Goal: Transaction & Acquisition: Purchase product/service

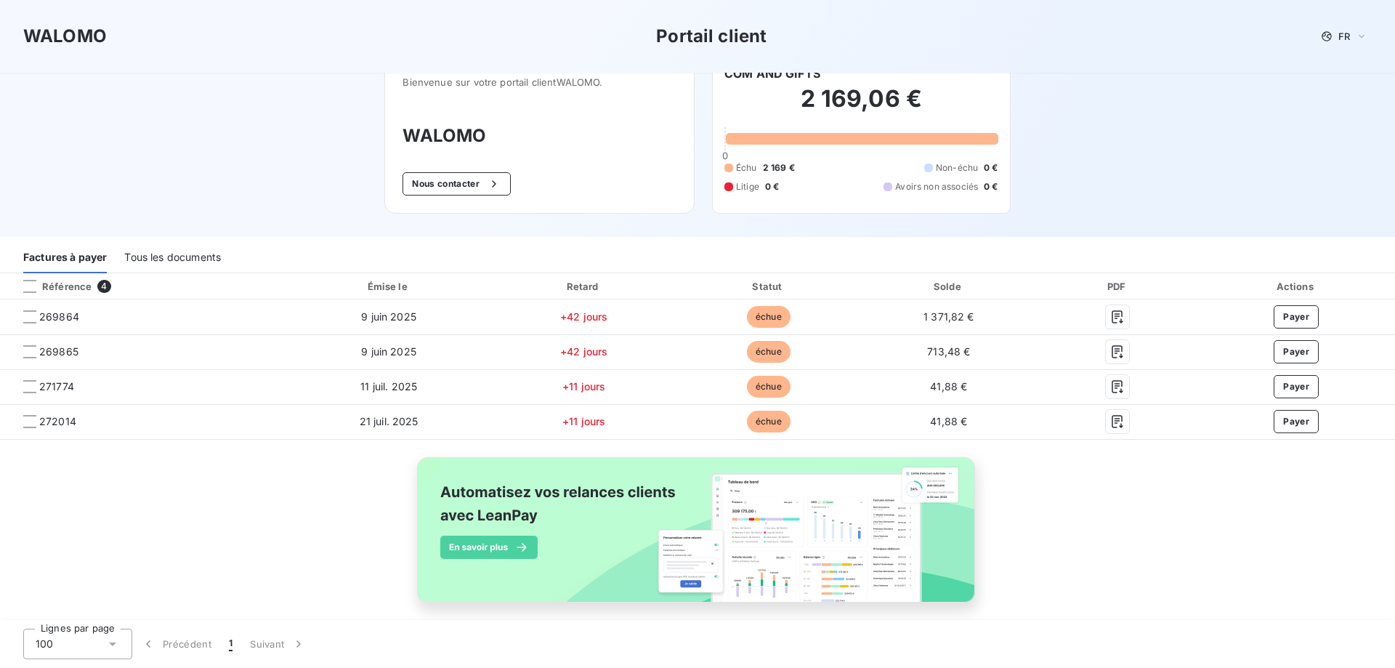
scroll to position [40, 0]
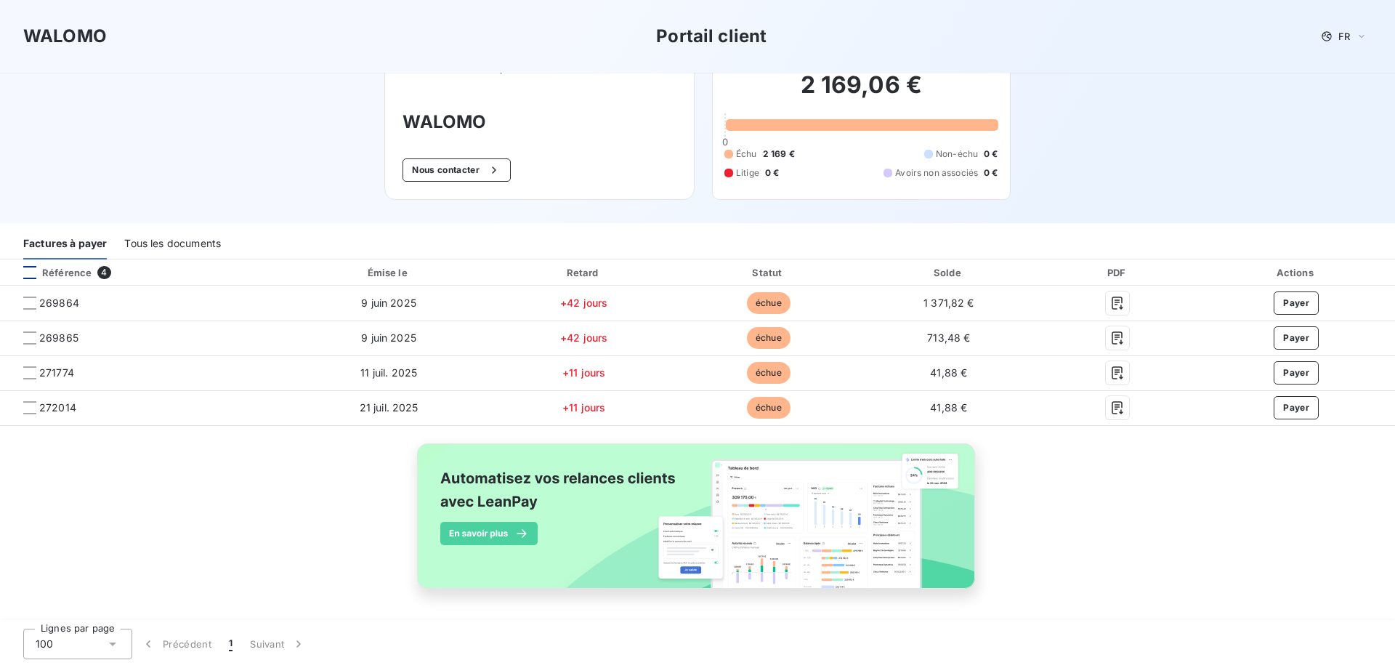
click at [27, 269] on div at bounding box center [29, 272] width 13 height 13
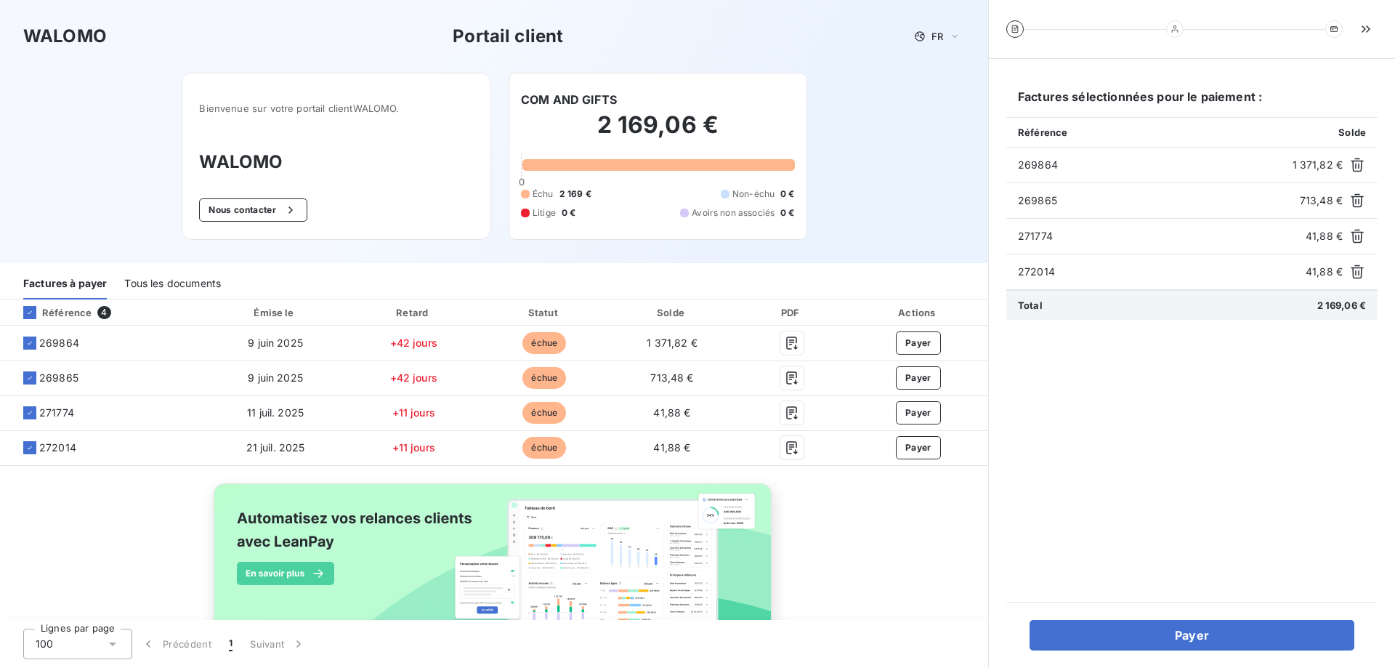
click at [925, 174] on div "WALOMO Portail client FR Bienvenue sur votre portail client WALOMO . WALOMO Nou…" at bounding box center [494, 131] width 988 height 263
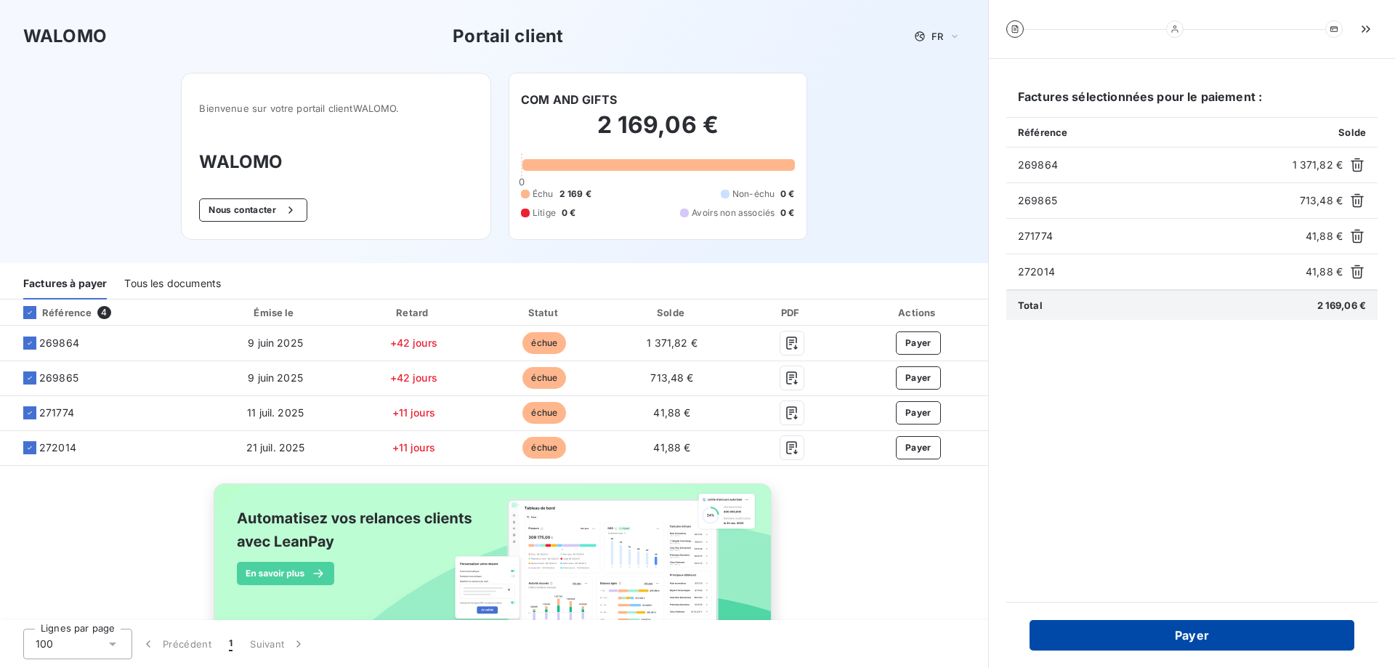
click at [1209, 637] on button "Payer" at bounding box center [1192, 635] width 325 height 31
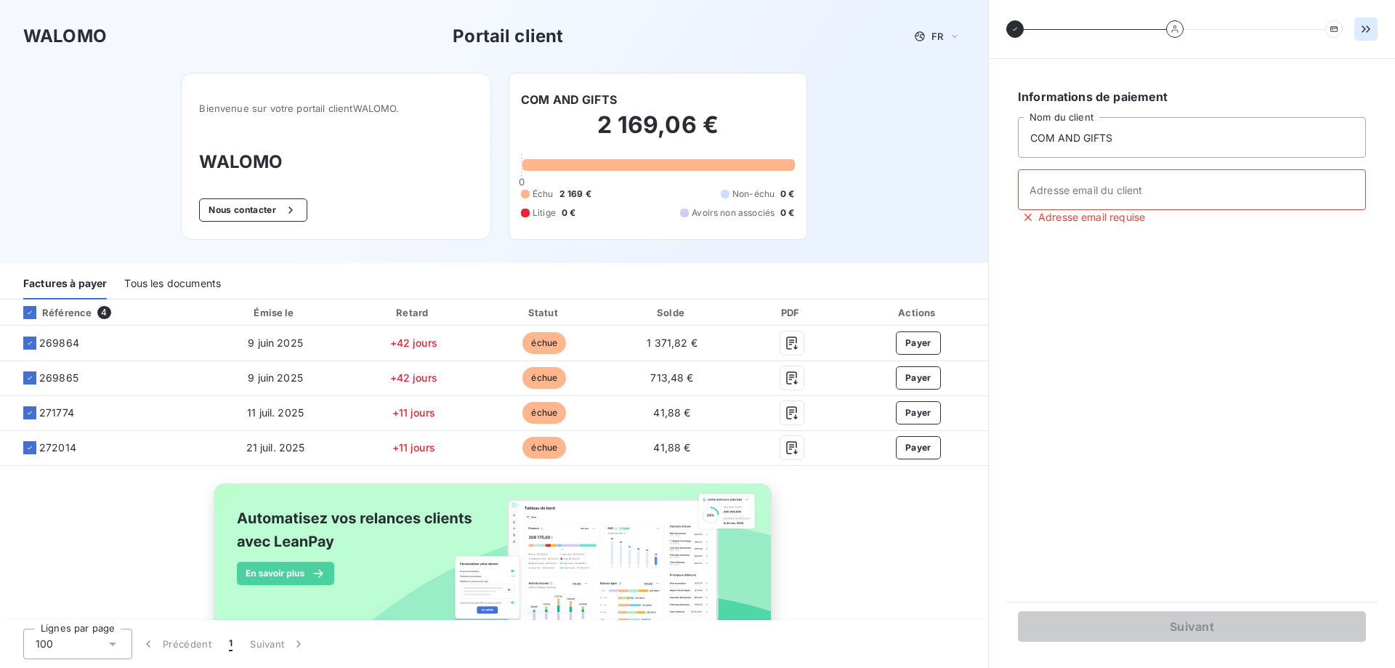
click at [1365, 25] on icon "button" at bounding box center [1366, 29] width 15 height 15
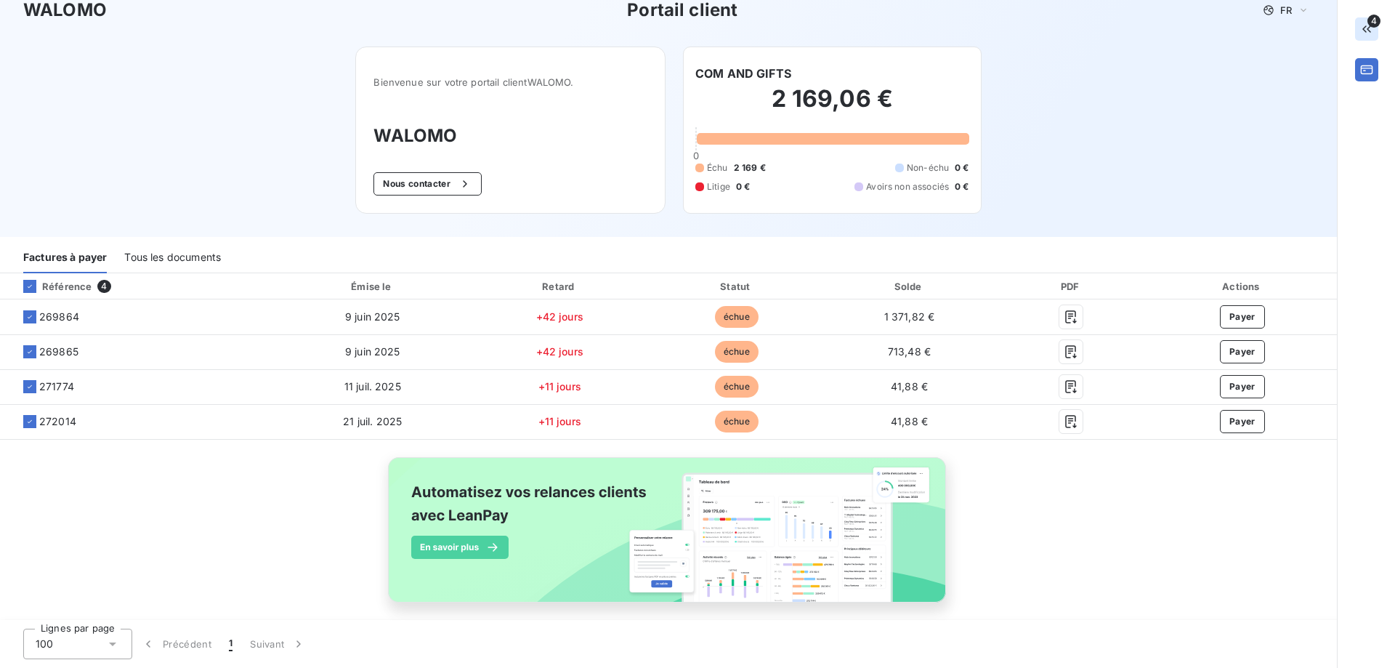
scroll to position [40, 0]
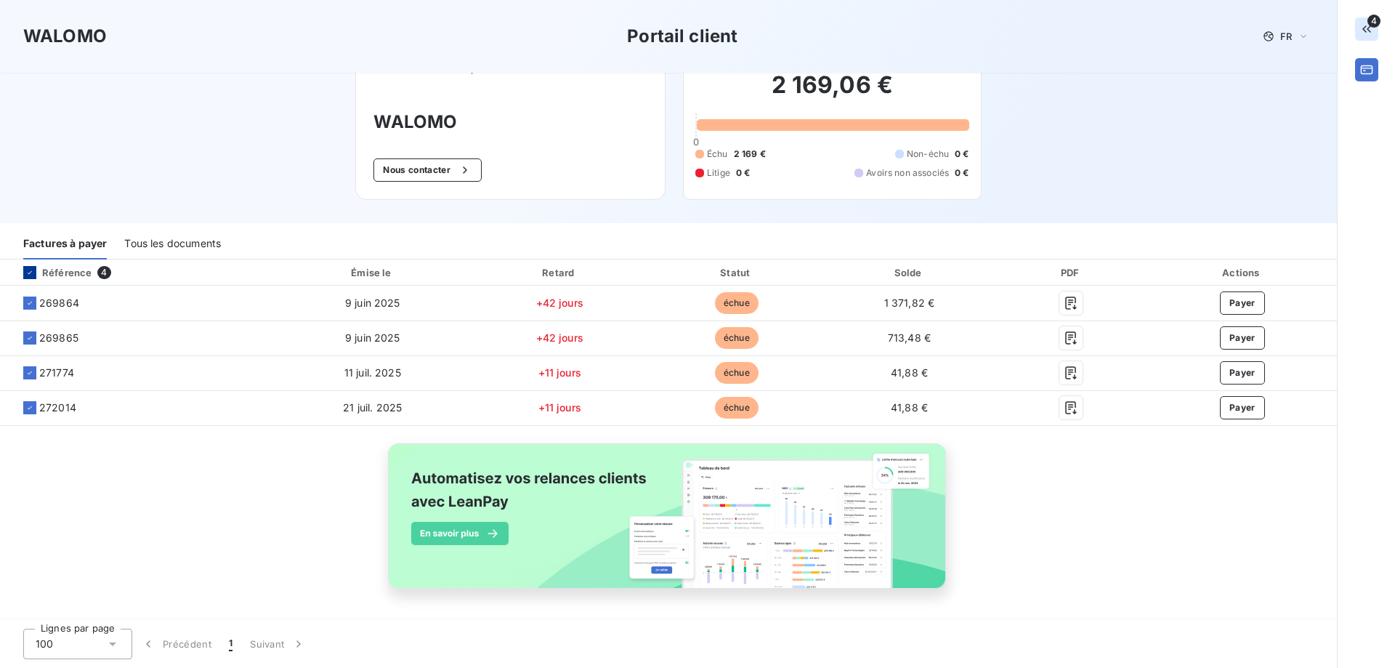
click at [28, 266] on div at bounding box center [29, 272] width 13 height 13
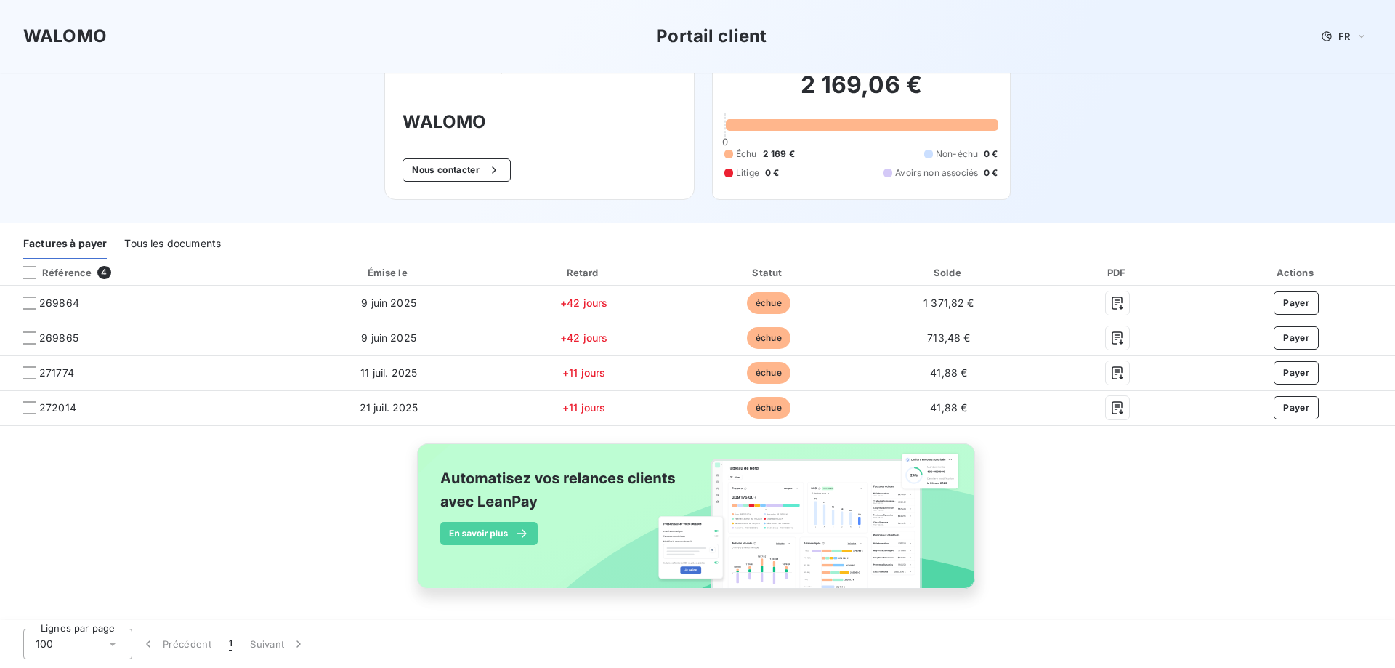
click at [193, 239] on div "Tous les documents" at bounding box center [172, 244] width 97 height 31
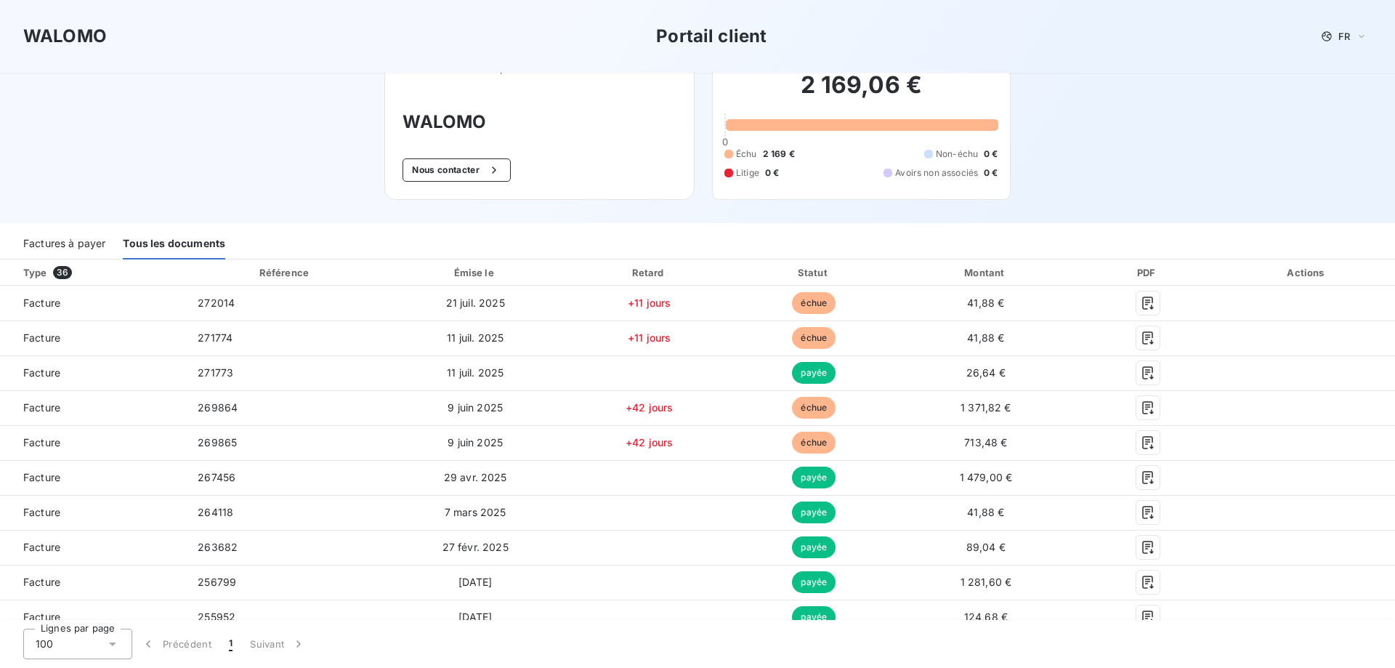
click at [64, 235] on div "Factures à payer" at bounding box center [64, 244] width 82 height 31
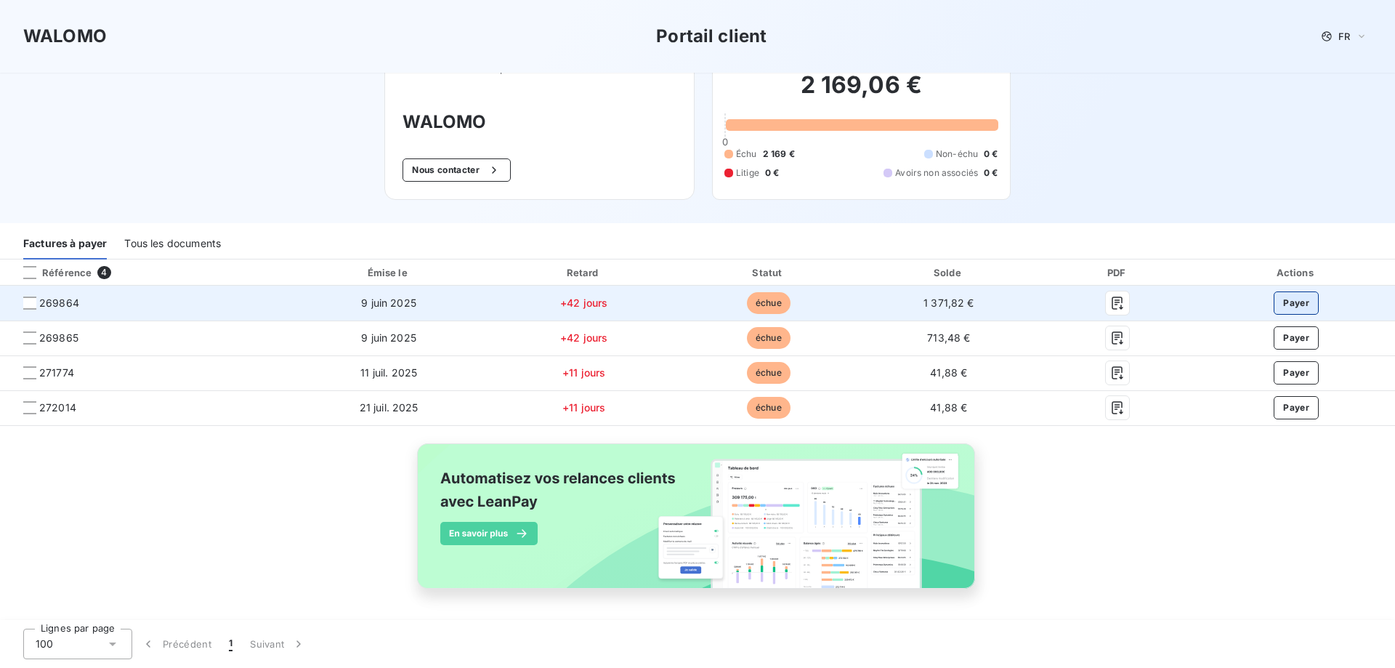
click at [1295, 299] on button "Payer" at bounding box center [1296, 302] width 45 height 23
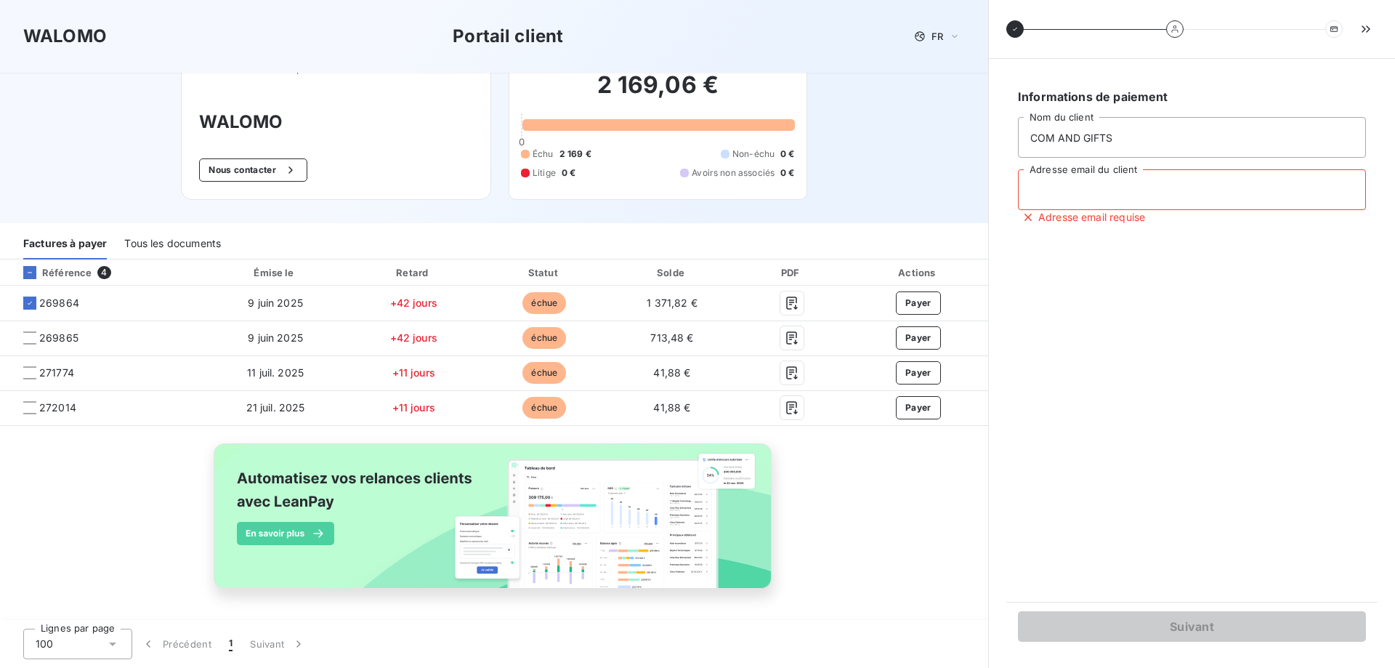
click at [1094, 190] on input "Adresse email du client" at bounding box center [1192, 189] width 348 height 41
type input "[EMAIL_ADDRESS][DOMAIN_NAME]"
type input "[PERSON_NAME]"
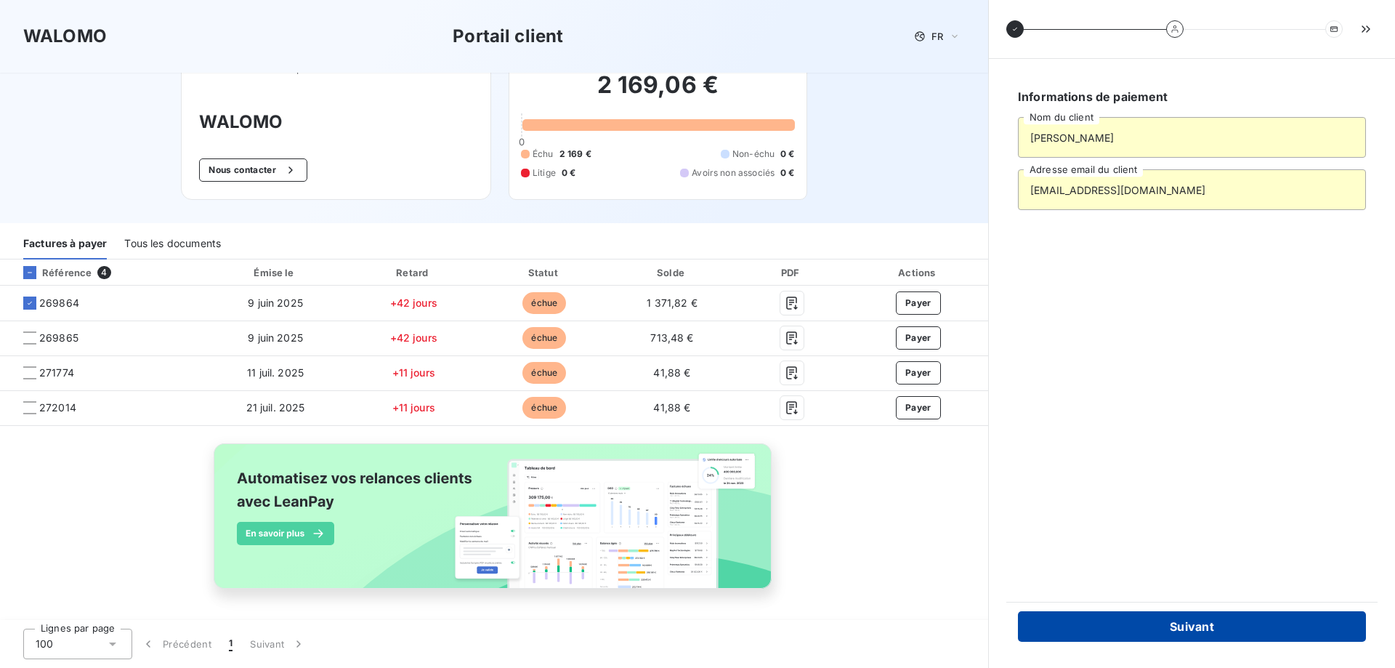
click at [1210, 622] on button "Suivant" at bounding box center [1192, 626] width 348 height 31
